Goal: Connect with others: Share content

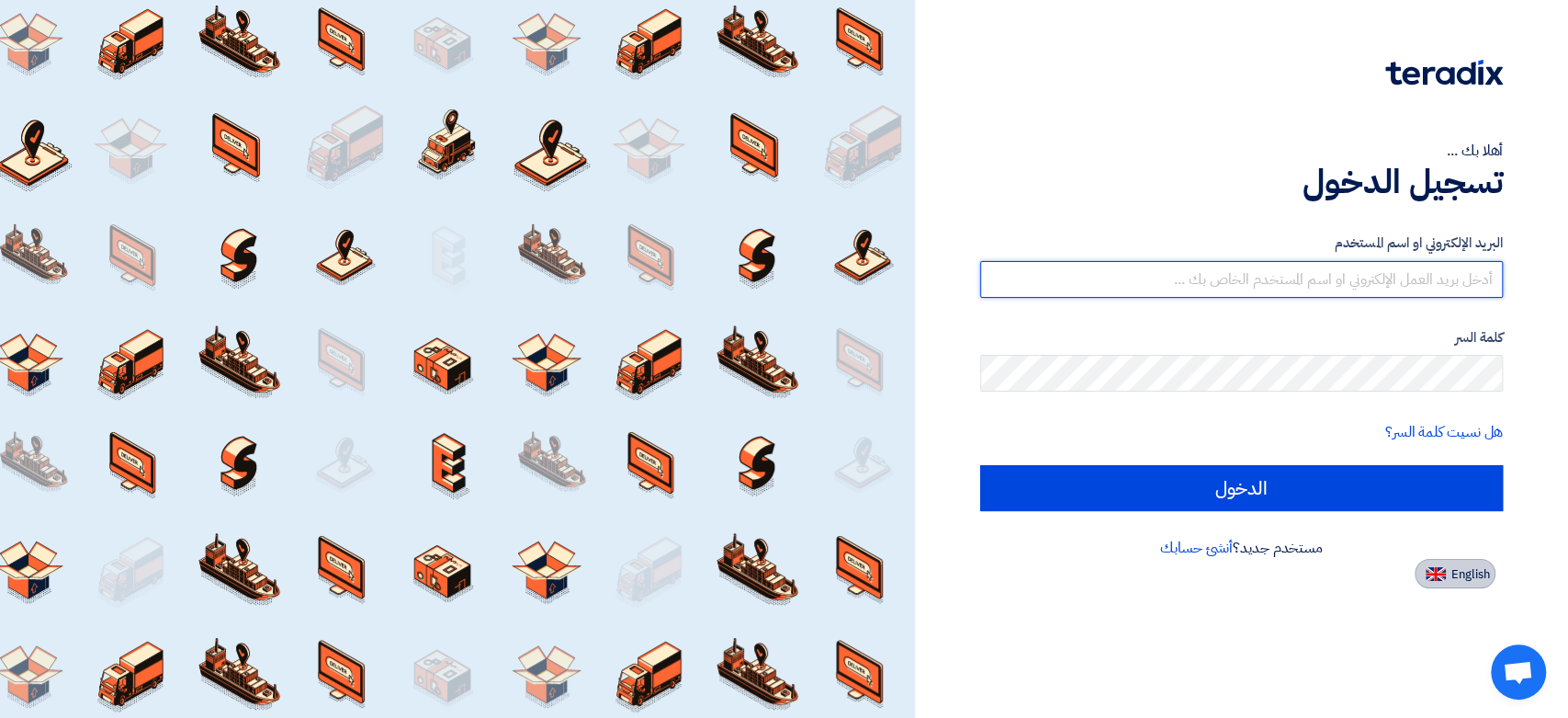
type input "[EMAIL_ADDRESS][DOMAIN_NAME]"
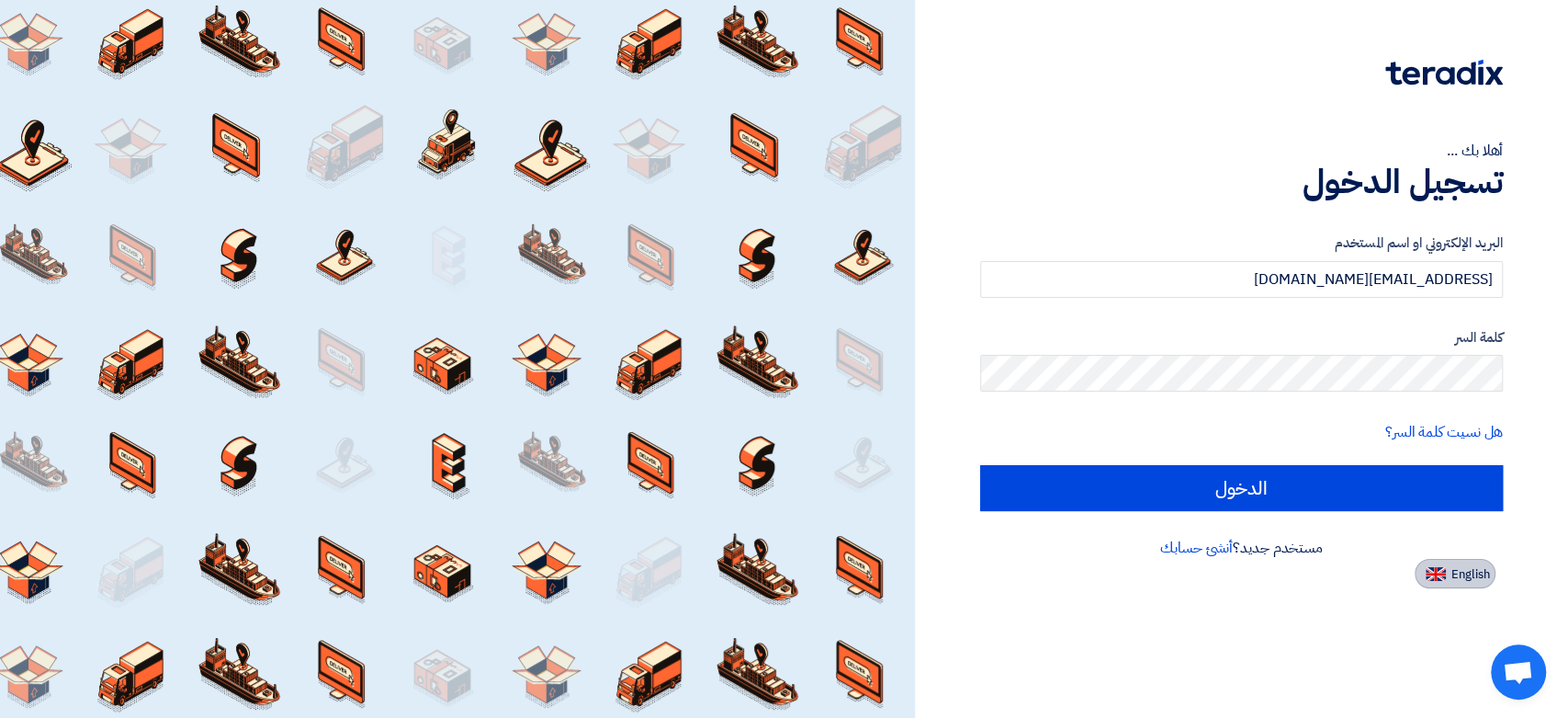
click at [1445, 573] on img at bounding box center [1436, 574] width 21 height 14
type input "Sign in"
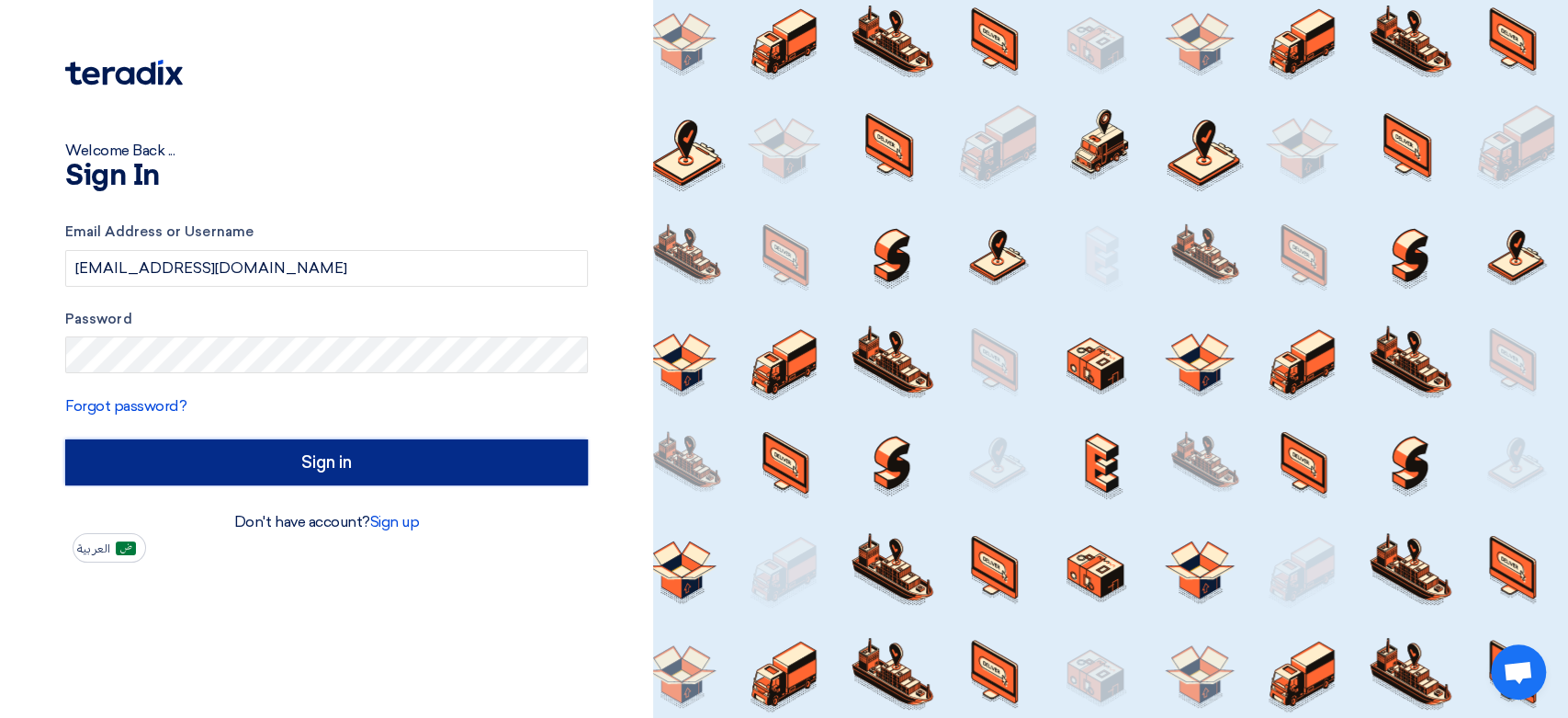
click at [438, 464] on input "Sign in" at bounding box center [326, 462] width 522 height 46
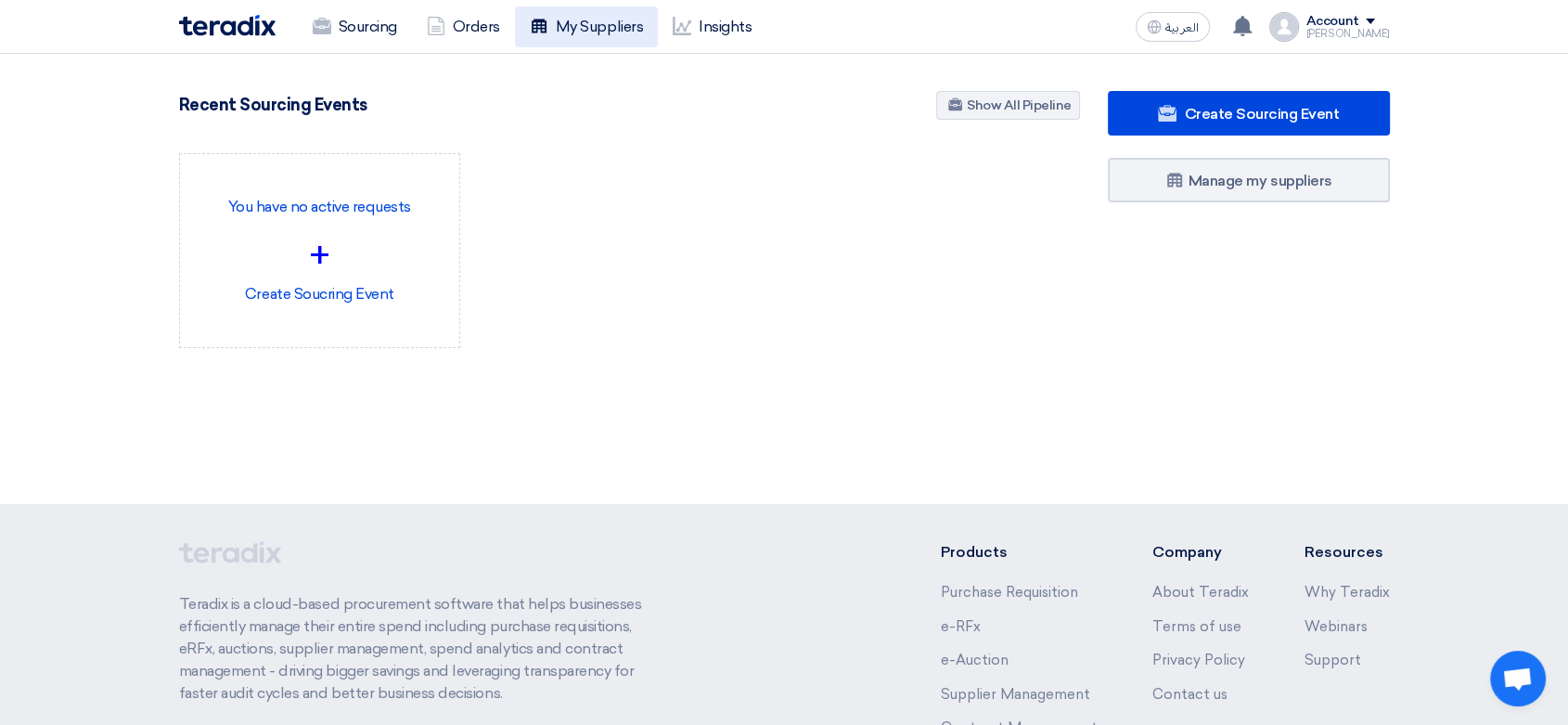
click at [601, 32] on link "My Suppliers" at bounding box center [586, 26] width 142 height 41
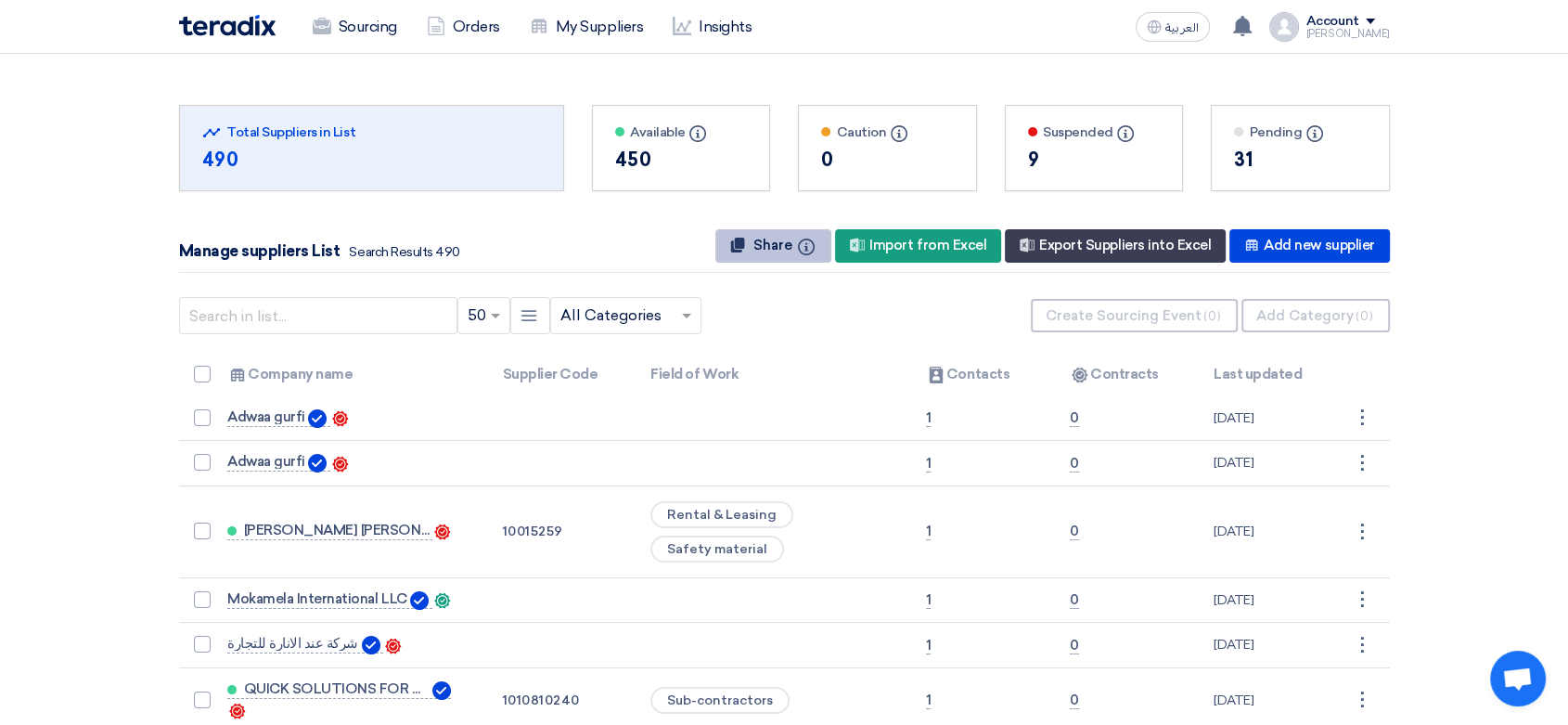
click at [802, 259] on button "Share Info" at bounding box center [773, 245] width 116 height 33
